Goal: Task Accomplishment & Management: Manage account settings

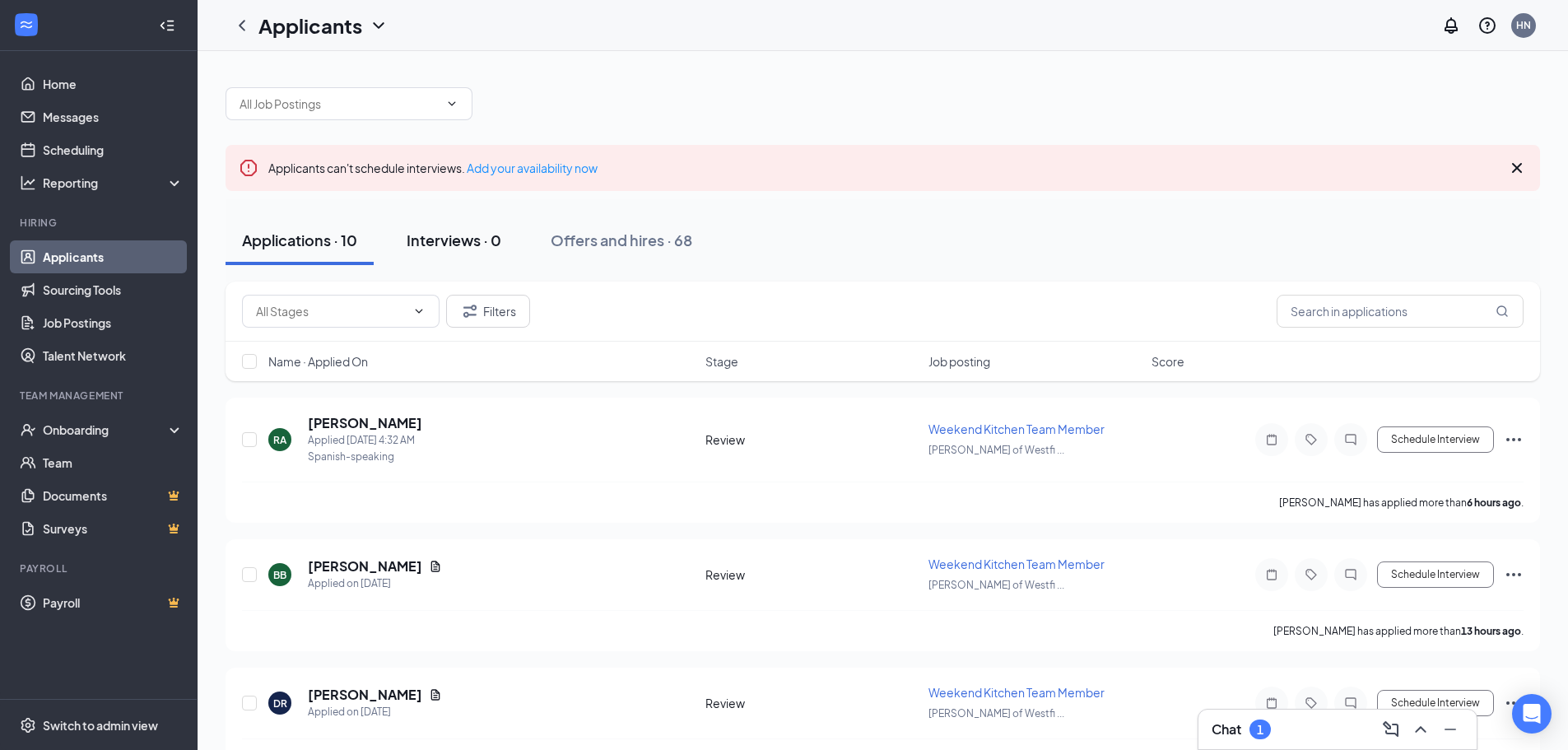
click at [434, 247] on div "Interviews · 0" at bounding box center [454, 239] width 95 height 20
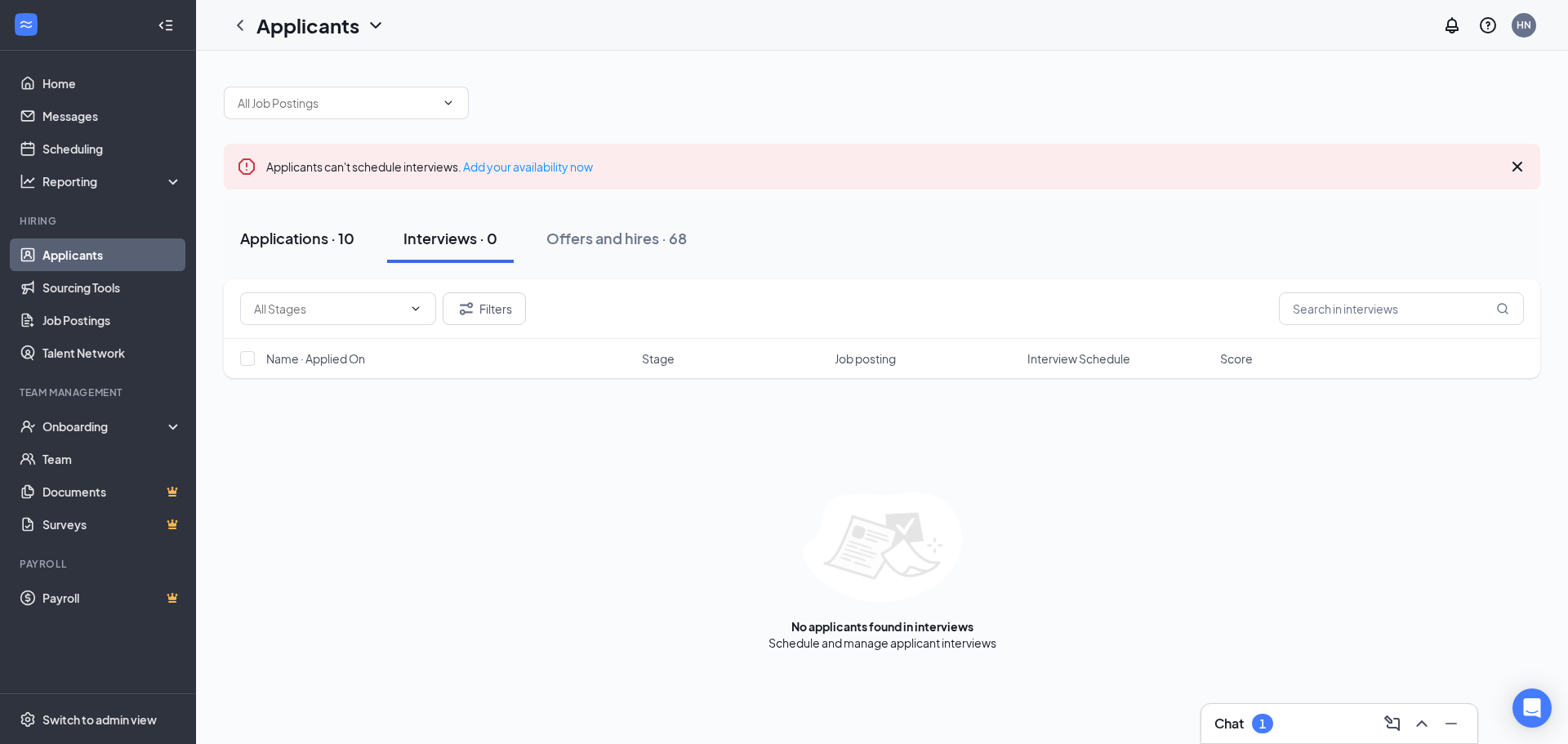
click at [309, 246] on div "Applications · 10" at bounding box center [297, 237] width 114 height 20
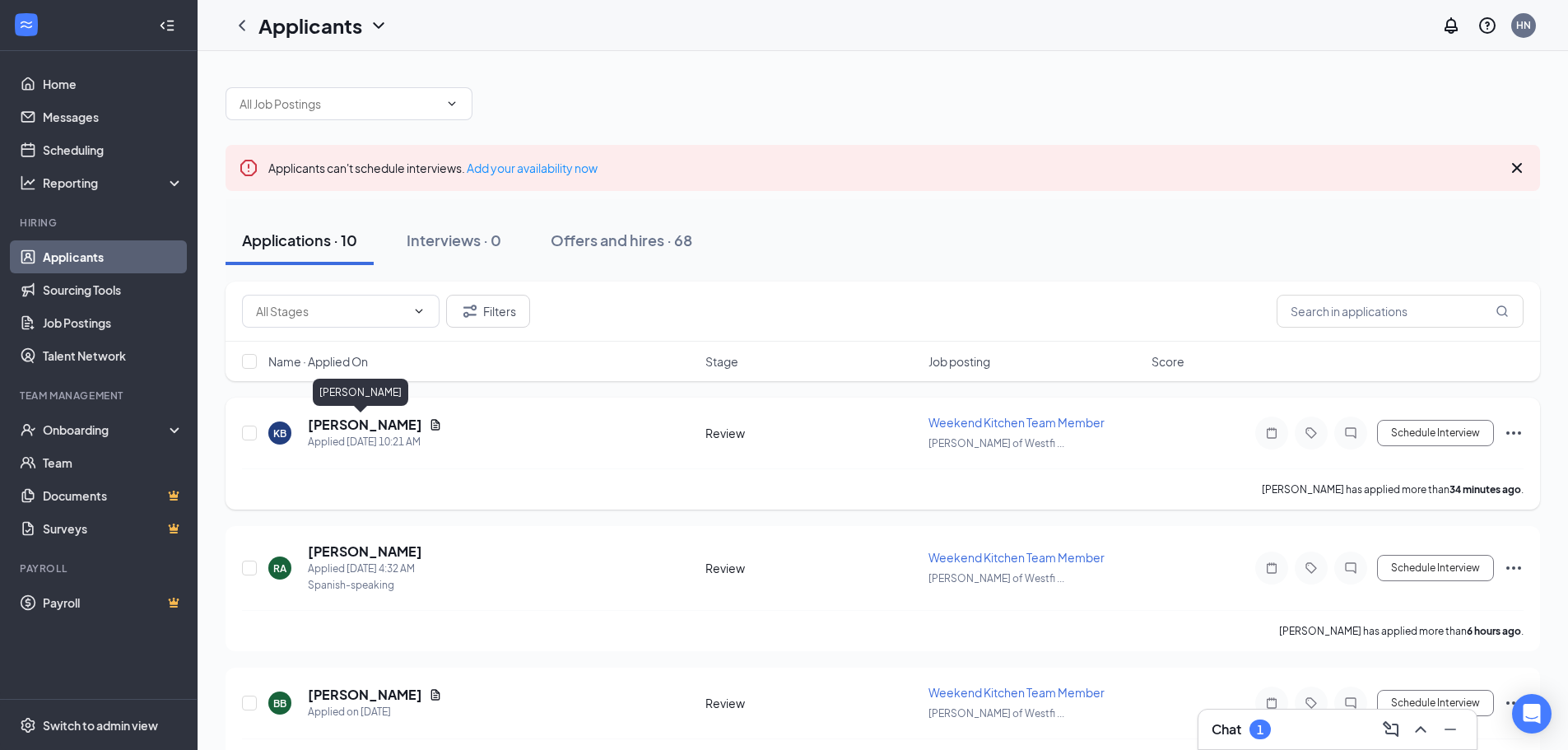
click at [351, 424] on h5 "[PERSON_NAME]" at bounding box center [365, 424] width 114 height 18
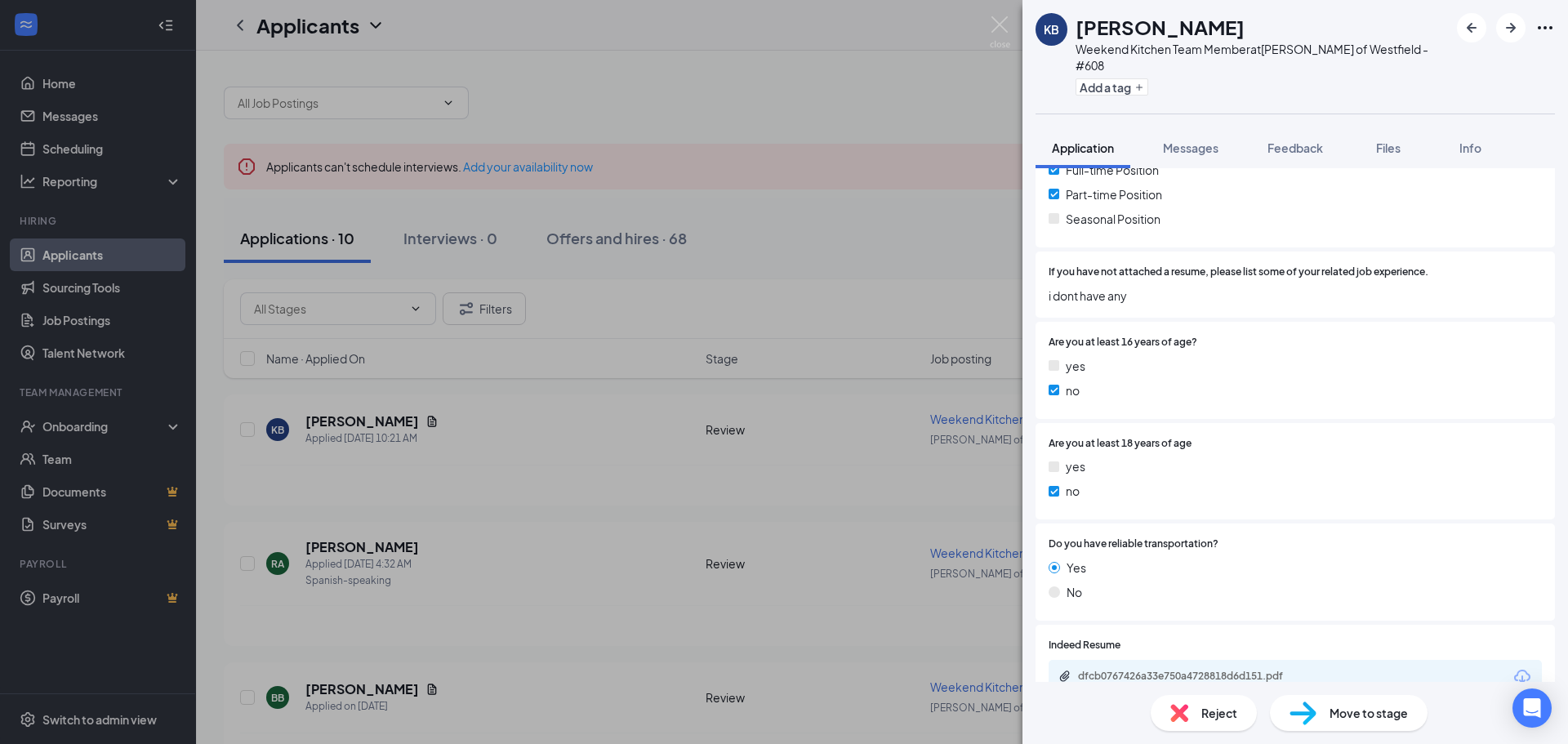
scroll to position [557, 0]
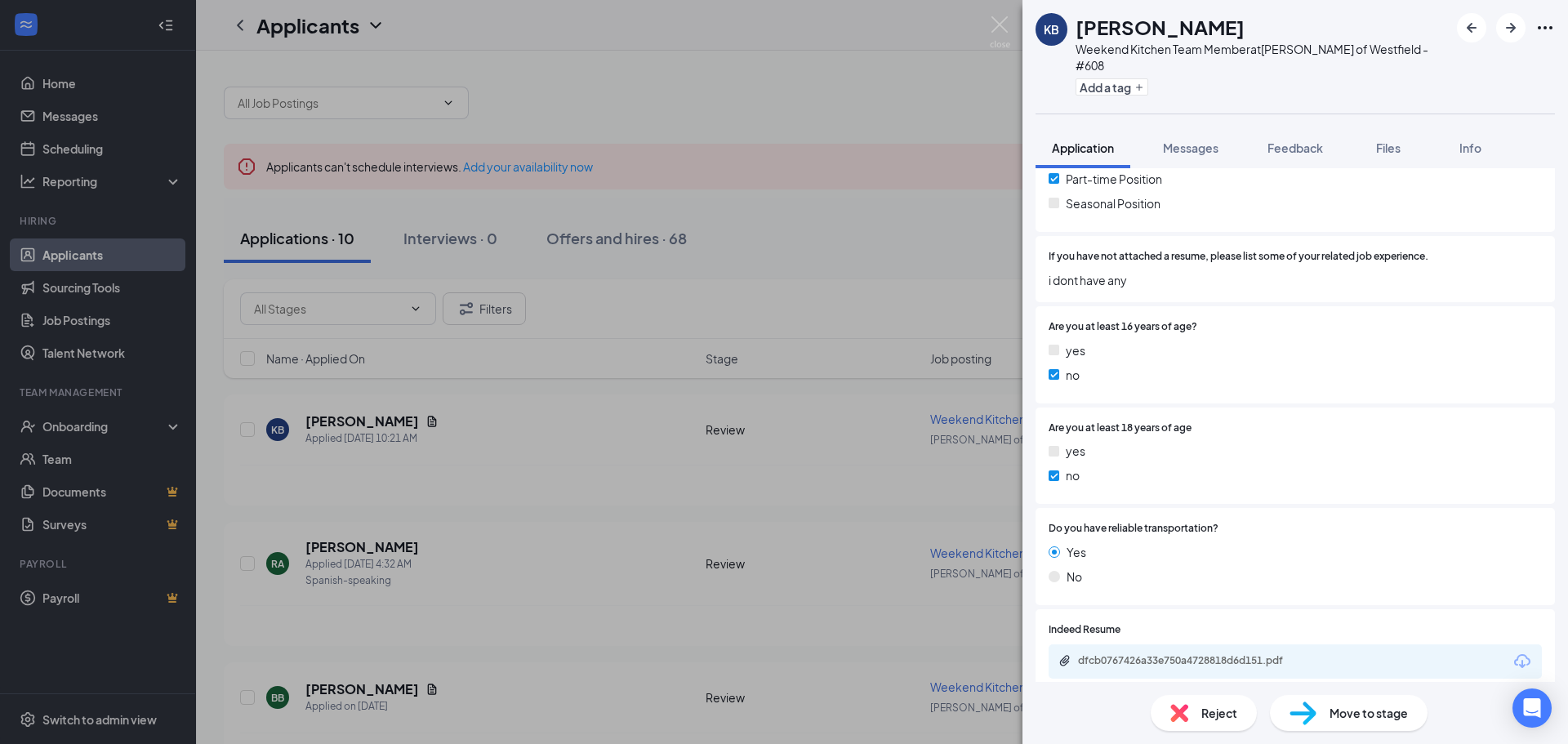
click at [1179, 717] on img at bounding box center [1180, 712] width 18 height 18
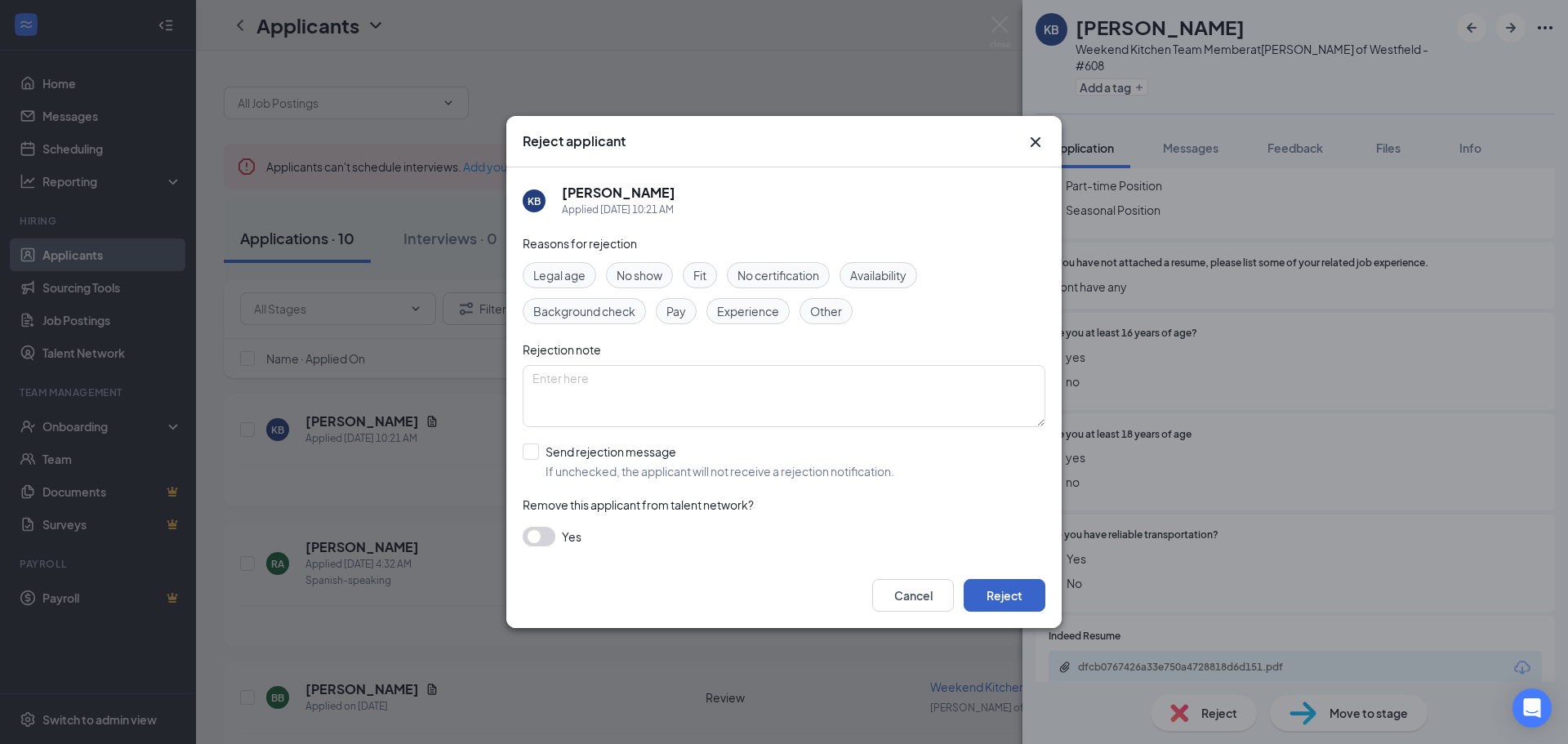
click at [997, 594] on button "Reject" at bounding box center [1004, 595] width 82 height 33
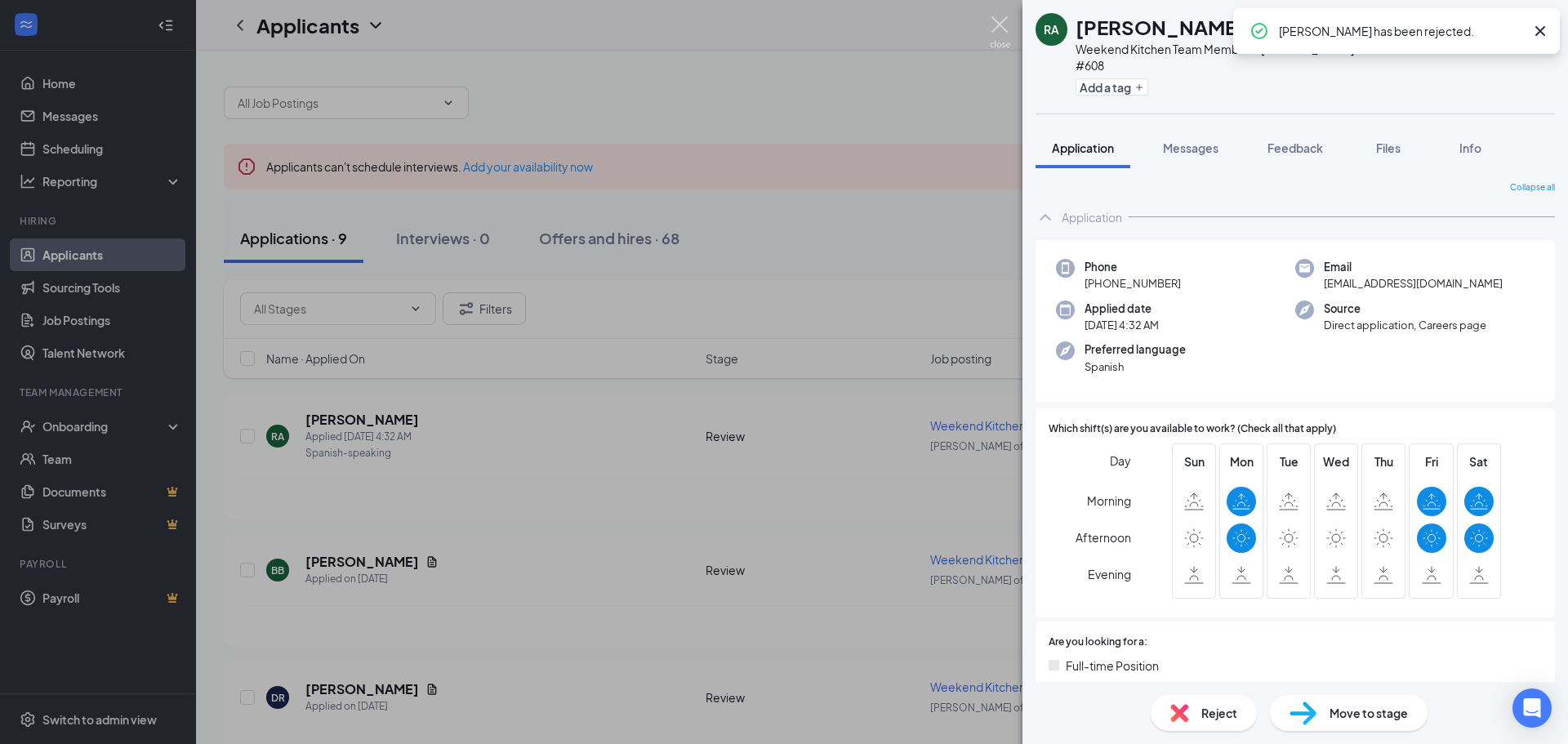
click at [1005, 25] on img at bounding box center [999, 33] width 20 height 32
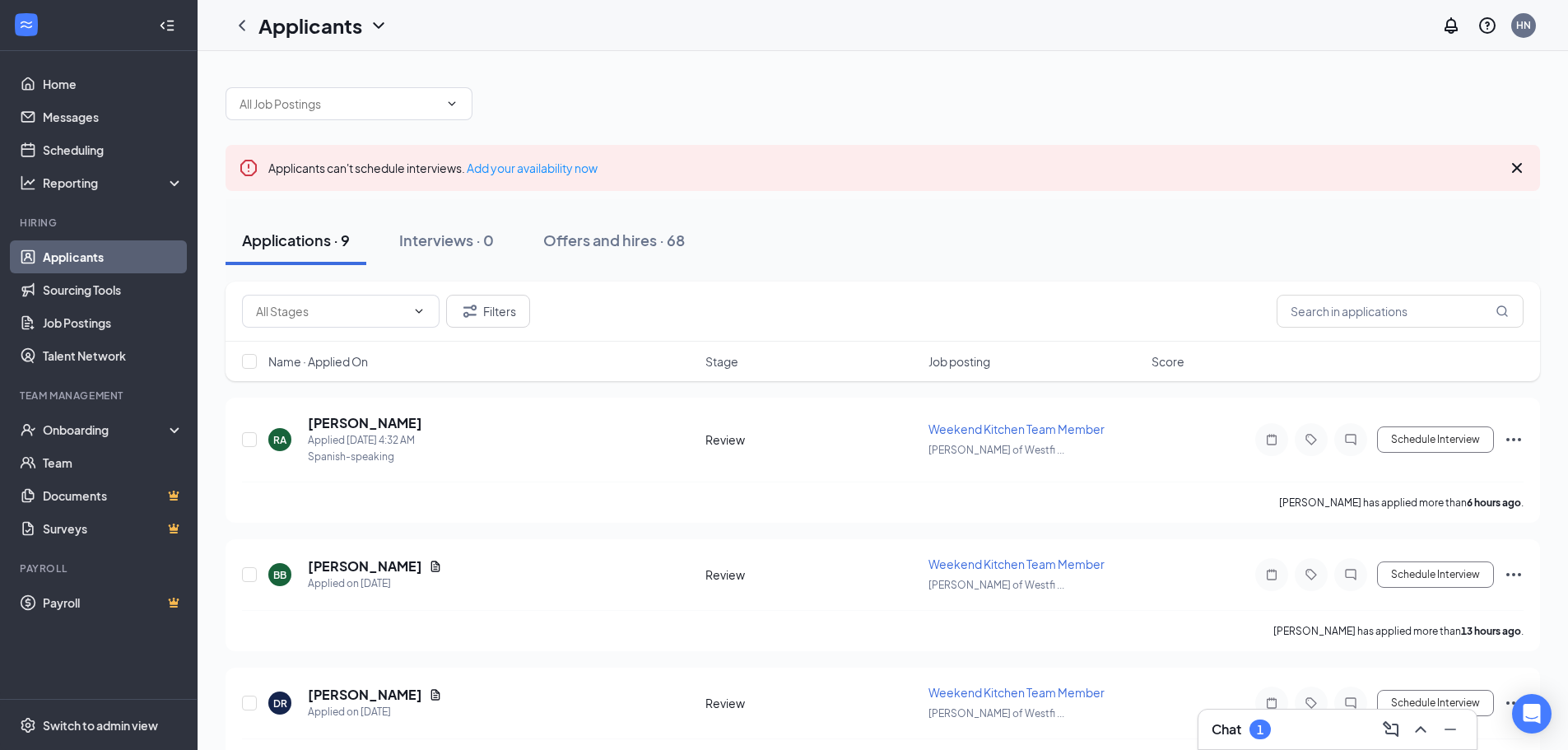
click at [1292, 729] on div "Chat 1" at bounding box center [1338, 729] width 252 height 27
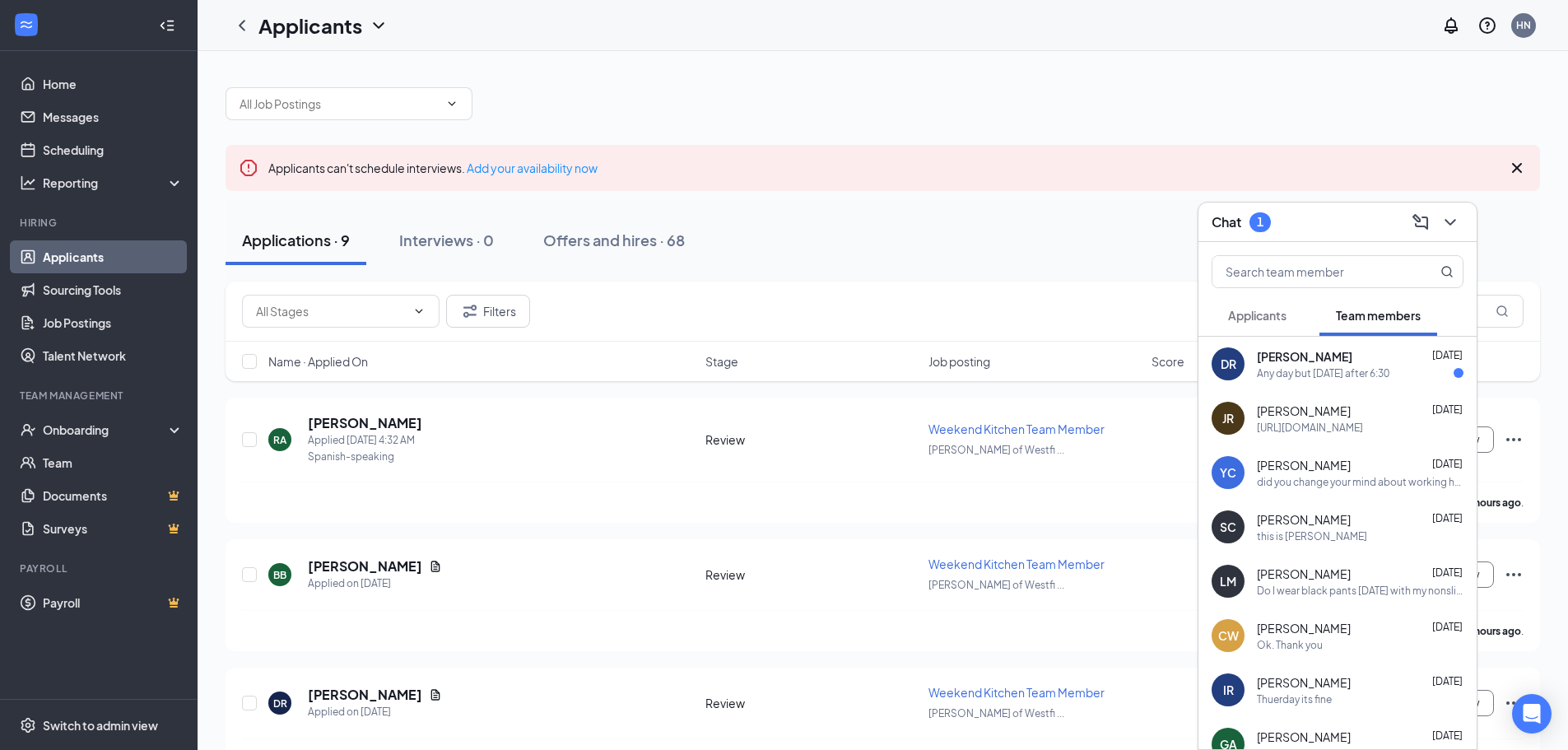
click at [1359, 379] on div "Any day but [DATE] after 6:30" at bounding box center [1323, 374] width 133 height 14
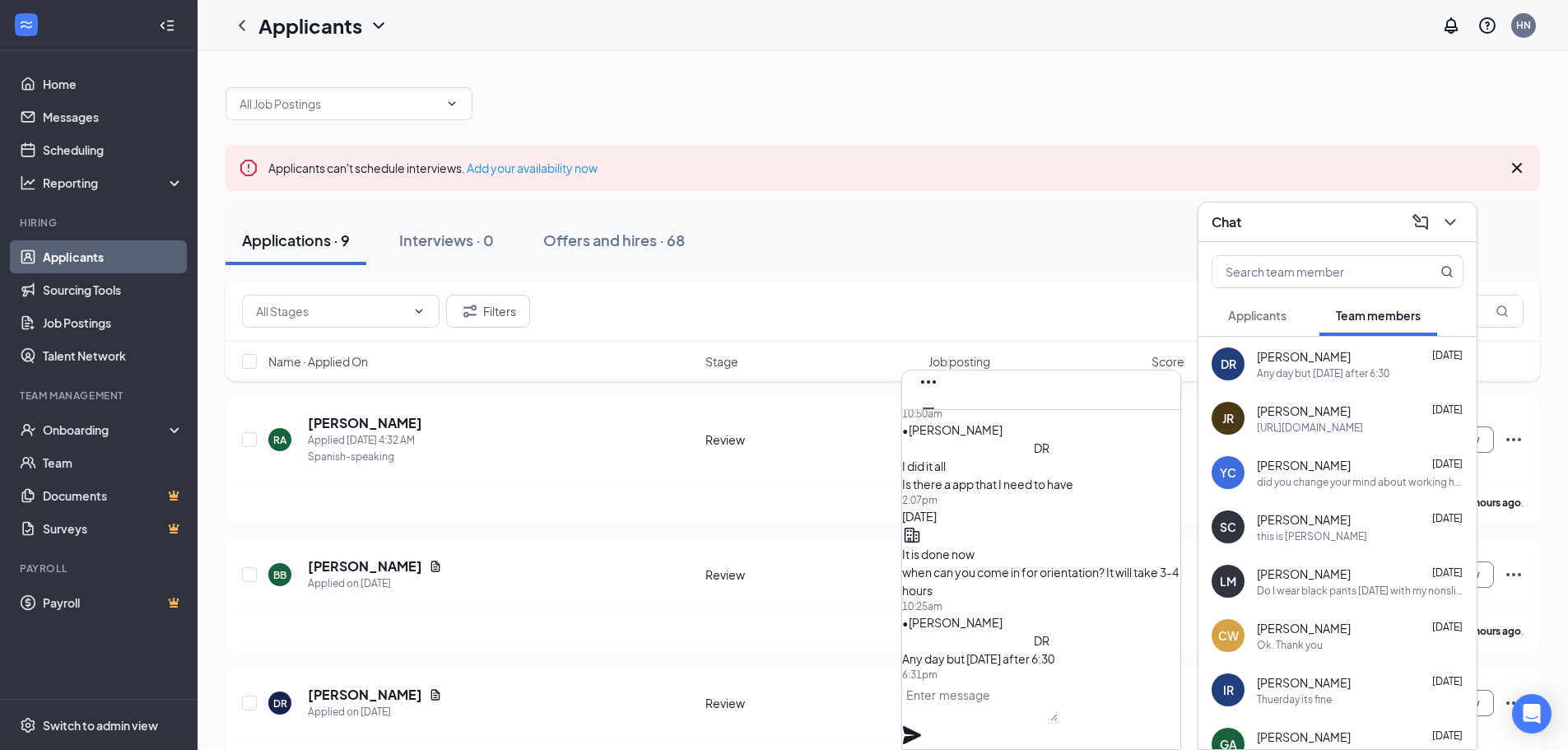
click at [1058, 721] on textarea at bounding box center [980, 700] width 156 height 40
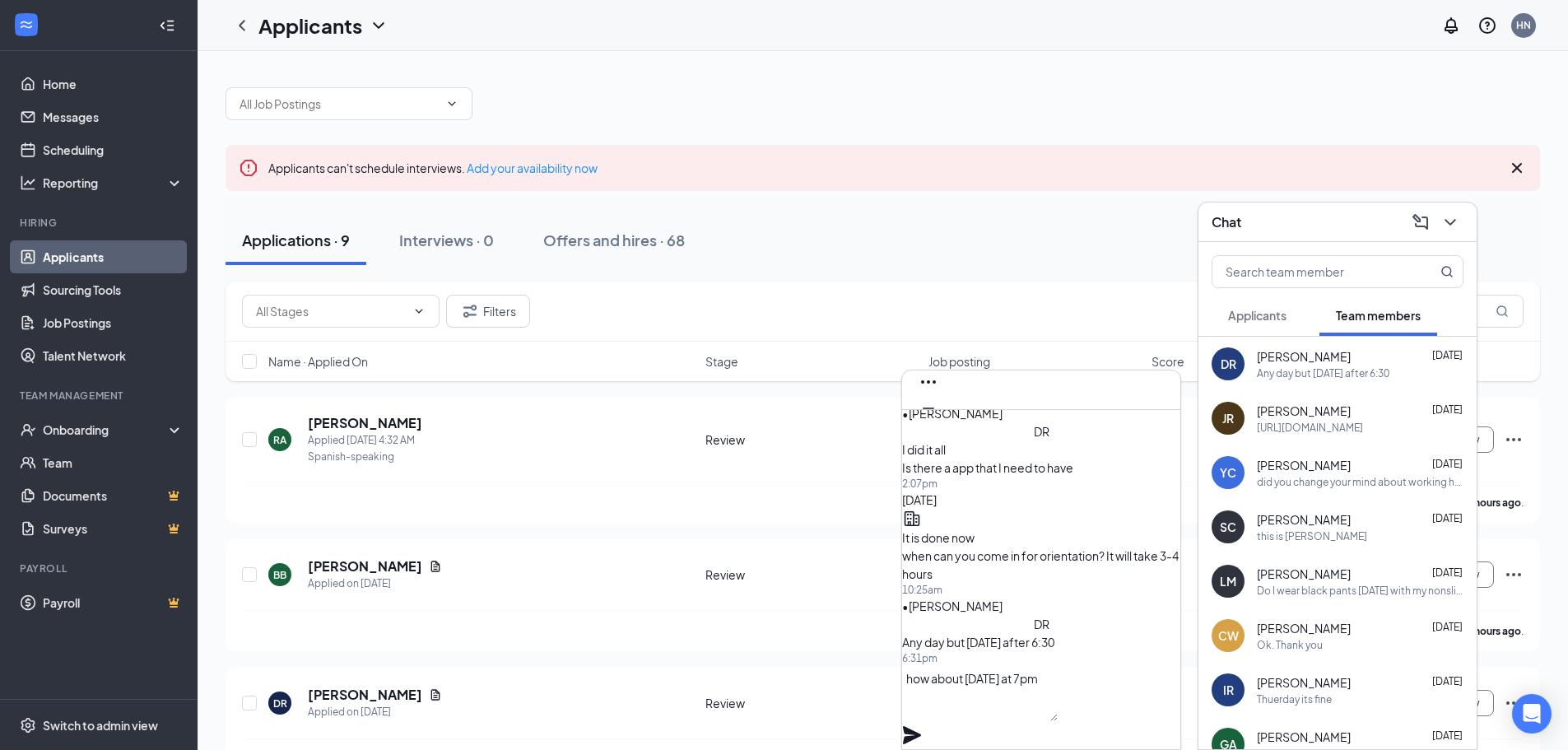
type textarea "how about [DATE] at 7pm"
click at [922, 725] on icon "Plane" at bounding box center [912, 735] width 19 height 19
